Goal: Task Accomplishment & Management: Use online tool/utility

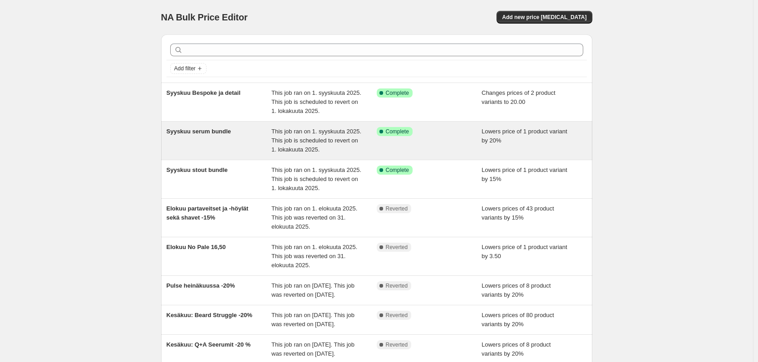
click at [301, 142] on span "This job ran on 1. syyskuuta 2025. This job is scheduled to revert on 1. lokaku…" at bounding box center [317, 140] width 90 height 25
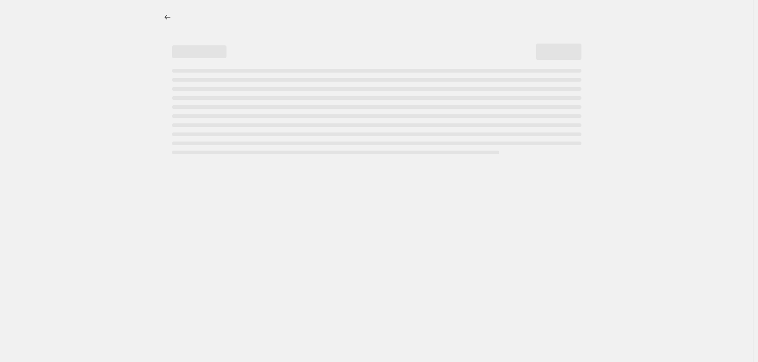
select select "percentage"
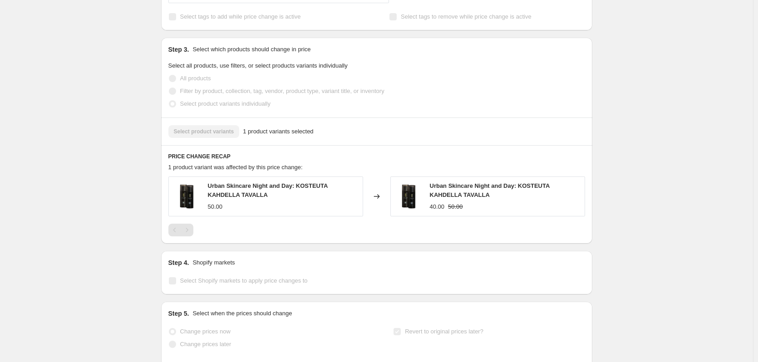
scroll to position [590, 0]
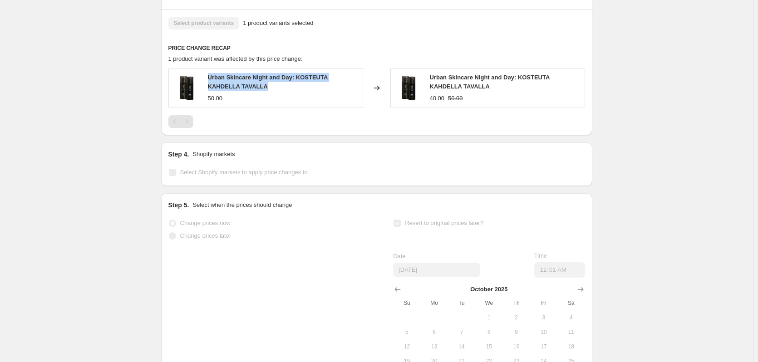
drag, startPoint x: 210, startPoint y: 78, endPoint x: 290, endPoint y: 85, distance: 80.2
click at [290, 85] on div "Urban Skincare Night and Day: KOSTEUTA KAHDELLA TAVALLA" at bounding box center [283, 82] width 150 height 18
copy span "Urban Skincare Night and Day: KOSTEUTA KAHDELLA TAVALLA"
